Goal: Use online tool/utility: Utilize a website feature to perform a specific function

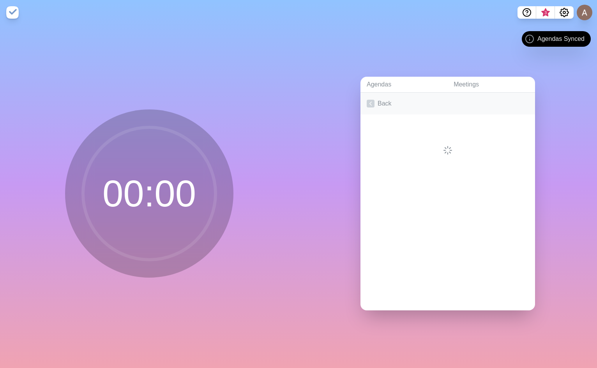
click at [380, 100] on link "Back" at bounding box center [448, 104] width 175 height 22
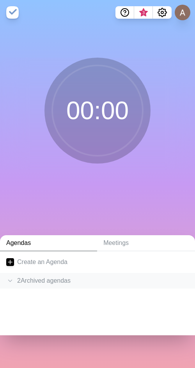
click at [30, 280] on div "2 Archived agenda s" at bounding box center [97, 281] width 195 height 16
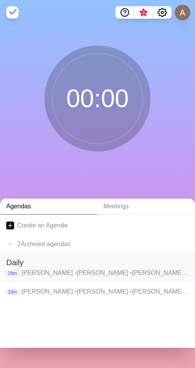
click at [44, 274] on p "[PERSON_NAME] • [PERSON_NAME] [PERSON_NAME] • [PERSON_NAME] • [PERSON_NAME] • […" at bounding box center [104, 273] width 167 height 9
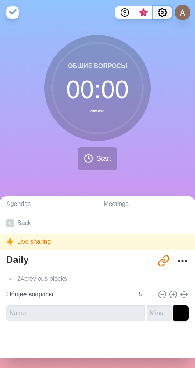
click at [162, 14] on icon "Settings" at bounding box center [162, 12] width 9 height 9
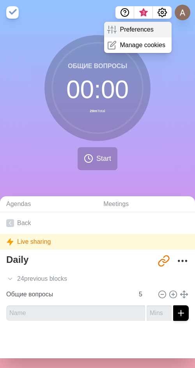
click at [143, 33] on p "Preferences" at bounding box center [137, 29] width 34 height 9
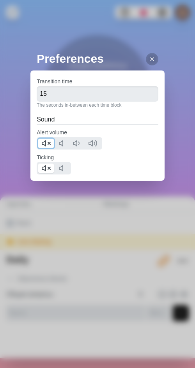
click at [45, 143] on icon at bounding box center [45, 143] width 9 height 9
click at [42, 167] on icon at bounding box center [45, 168] width 9 height 9
click at [146, 61] on div at bounding box center [152, 59] width 12 height 12
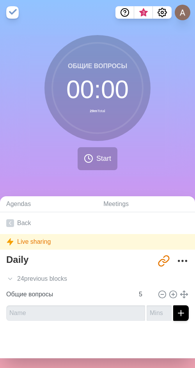
click at [89, 160] on icon at bounding box center [92, 155] width 9 height 9
click at [109, 158] on button "Start" at bounding box center [98, 158] width 40 height 23
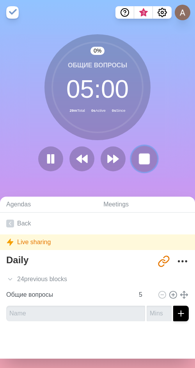
click at [140, 158] on rect at bounding box center [144, 159] width 10 height 10
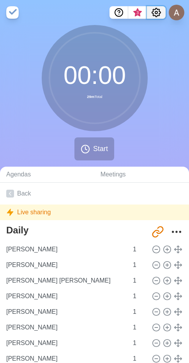
click at [155, 12] on circle "Settings" at bounding box center [156, 12] width 2 height 2
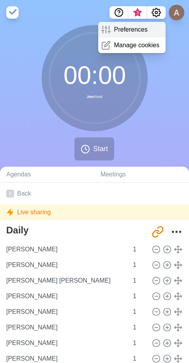
click at [117, 31] on p "Preferences" at bounding box center [131, 29] width 34 height 9
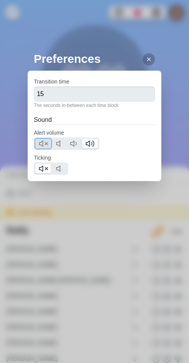
click at [41, 144] on polygon at bounding box center [41, 143] width 4 height 5
click at [42, 172] on icon at bounding box center [43, 168] width 9 height 9
click at [146, 58] on icon at bounding box center [149, 59] width 6 height 6
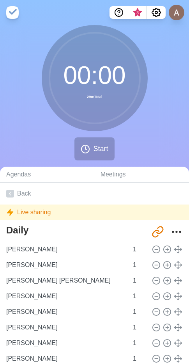
click at [94, 158] on icon at bounding box center [89, 155] width 9 height 9
click at [103, 150] on span "Start" at bounding box center [100, 148] width 15 height 11
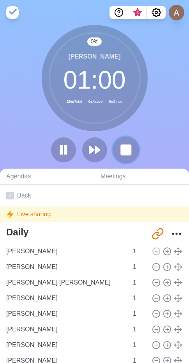
click at [128, 149] on rect at bounding box center [126, 150] width 10 height 10
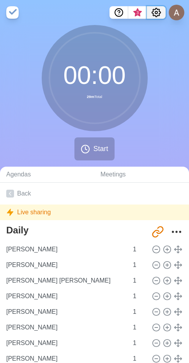
click at [156, 10] on icon "Settings" at bounding box center [156, 12] width 9 height 9
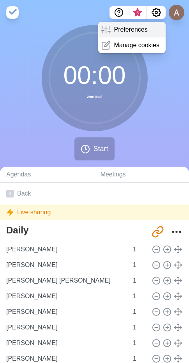
click at [130, 32] on p "Preferences" at bounding box center [131, 29] width 34 height 9
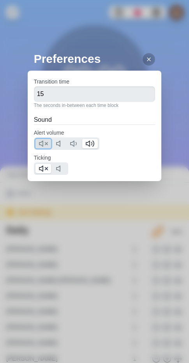
click at [44, 140] on icon at bounding box center [43, 143] width 9 height 9
click at [45, 168] on icon at bounding box center [43, 168] width 9 height 9
click at [44, 150] on div "Transition time 15 The seconds in-between each time block Sound Alert volume Ti…" at bounding box center [95, 126] width 134 height 110
click at [43, 142] on polygon at bounding box center [41, 143] width 4 height 5
click at [146, 57] on icon at bounding box center [149, 59] width 6 height 6
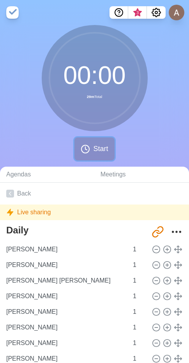
click at [100, 150] on span "Start" at bounding box center [100, 148] width 15 height 11
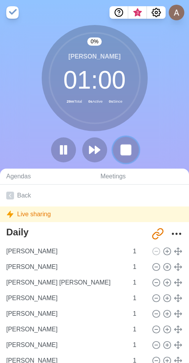
click at [124, 147] on rect at bounding box center [126, 150] width 10 height 10
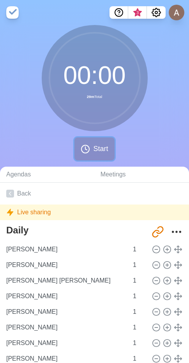
click at [87, 145] on circle at bounding box center [85, 149] width 8 height 8
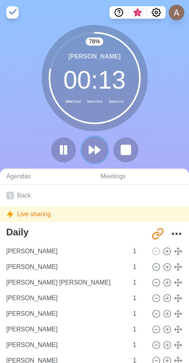
click at [98, 149] on polygon at bounding box center [97, 150] width 5 height 8
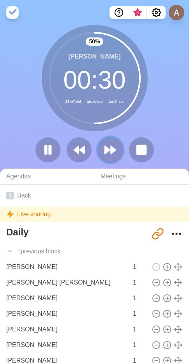
click at [115, 152] on icon at bounding box center [110, 149] width 13 height 13
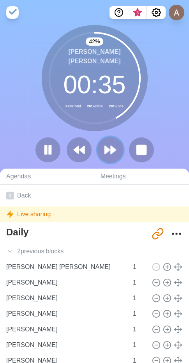
click at [115, 149] on polygon at bounding box center [113, 150] width 5 height 8
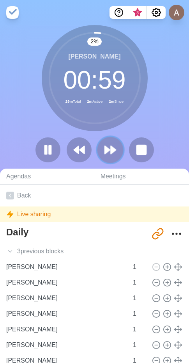
click at [115, 157] on button at bounding box center [110, 149] width 26 height 26
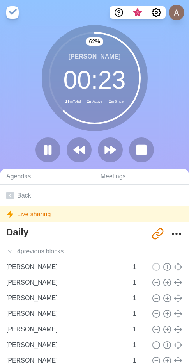
click at [111, 165] on div "62 % [PERSON_NAME] 00 : 23 29m Total 2m Active 2m Since" at bounding box center [94, 96] width 189 height 143
click at [117, 152] on button at bounding box center [110, 149] width 26 height 26
click at [105, 157] on button at bounding box center [110, 149] width 26 height 26
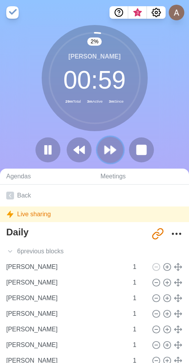
click at [108, 144] on icon at bounding box center [110, 149] width 13 height 13
drag, startPoint x: 188, startPoint y: 142, endPoint x: 112, endPoint y: 151, distance: 75.8
click at [112, 151] on polygon at bounding box center [113, 150] width 5 height 8
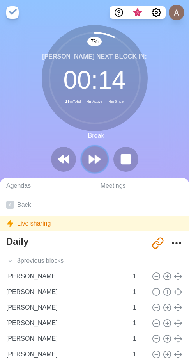
click at [82, 161] on button at bounding box center [94, 159] width 26 height 26
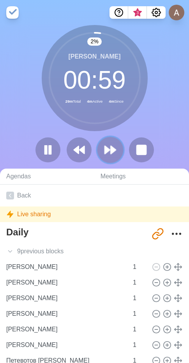
click at [112, 149] on polygon at bounding box center [113, 150] width 5 height 8
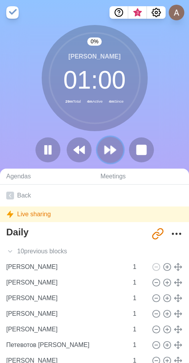
click at [112, 149] on polygon at bounding box center [113, 150] width 5 height 8
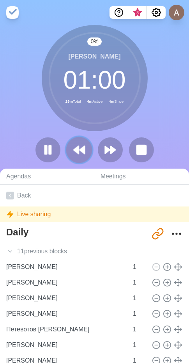
click at [74, 148] on icon at bounding box center [79, 149] width 13 height 13
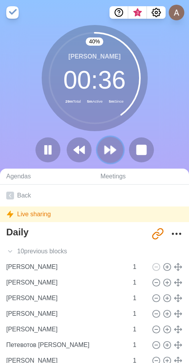
click at [106, 157] on button at bounding box center [110, 149] width 26 height 26
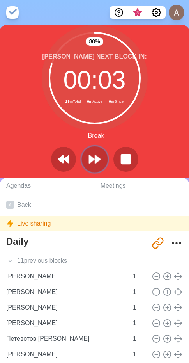
click at [90, 157] on polygon at bounding box center [91, 159] width 5 height 8
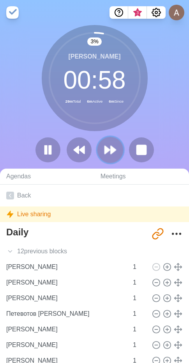
click at [105, 147] on polygon at bounding box center [107, 150] width 5 height 8
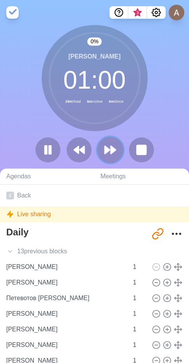
click at [105, 147] on polygon at bounding box center [107, 150] width 5 height 8
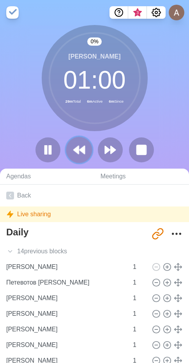
click at [83, 147] on polygon at bounding box center [82, 150] width 5 height 8
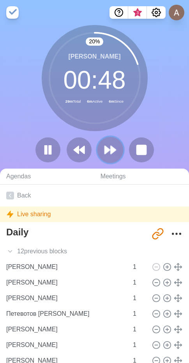
click at [109, 149] on polygon at bounding box center [107, 150] width 5 height 8
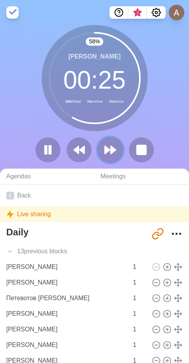
click at [114, 142] on button at bounding box center [110, 149] width 26 height 26
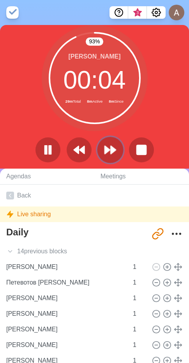
click at [115, 145] on icon at bounding box center [110, 149] width 13 height 13
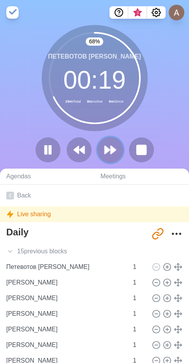
click at [107, 142] on button at bounding box center [110, 149] width 26 height 26
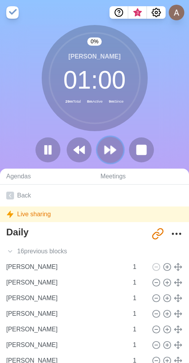
click at [107, 142] on button at bounding box center [110, 149] width 26 height 26
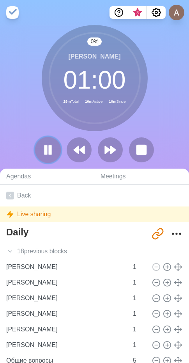
click at [50, 147] on rect at bounding box center [50, 149] width 2 height 9
click at [45, 142] on button at bounding box center [48, 149] width 26 height 26
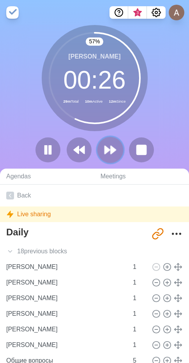
click at [111, 149] on polygon at bounding box center [113, 150] width 5 height 8
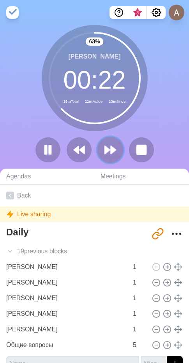
click at [111, 153] on polygon at bounding box center [113, 150] width 5 height 8
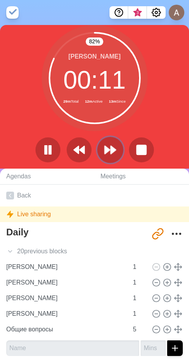
click at [115, 147] on icon at bounding box center [110, 149] width 13 height 13
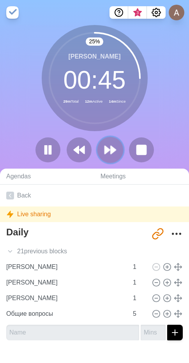
click at [118, 147] on button at bounding box center [110, 149] width 26 height 26
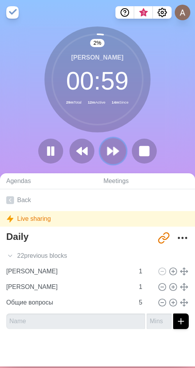
click at [117, 154] on icon at bounding box center [112, 151] width 13 height 13
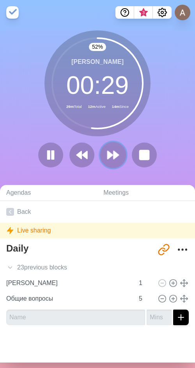
click at [117, 152] on button at bounding box center [113, 155] width 26 height 26
